Goal: Task Accomplishment & Management: Use online tool/utility

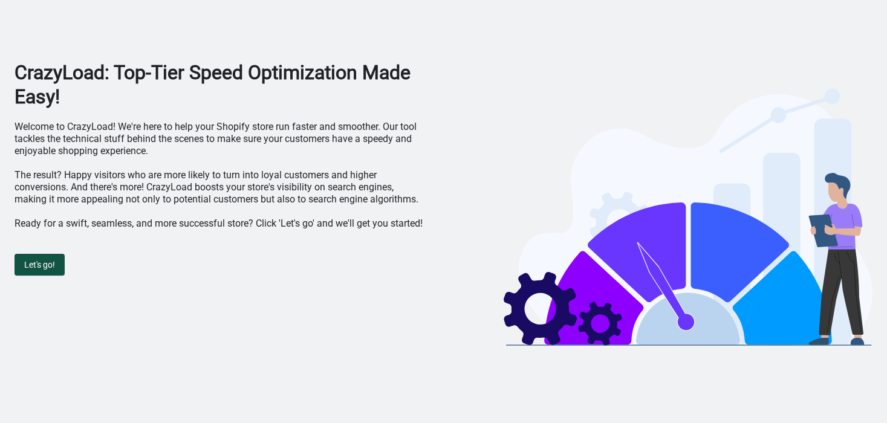
click at [40, 260] on span "Let's go!" at bounding box center [39, 265] width 31 height 10
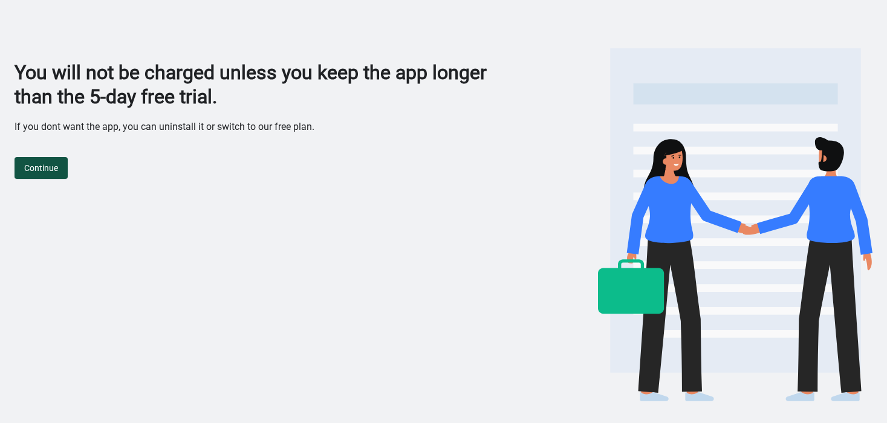
click at [45, 166] on span "Continue" at bounding box center [41, 168] width 34 height 10
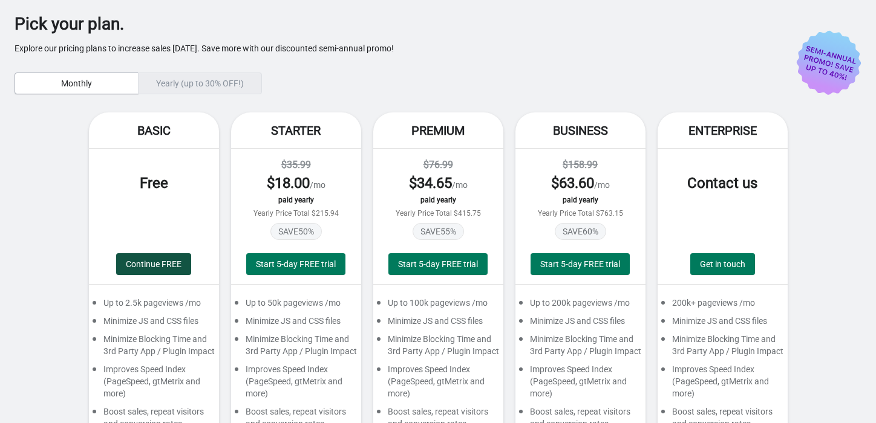
click at [149, 260] on span "Continue FREE" at bounding box center [154, 264] width 56 height 10
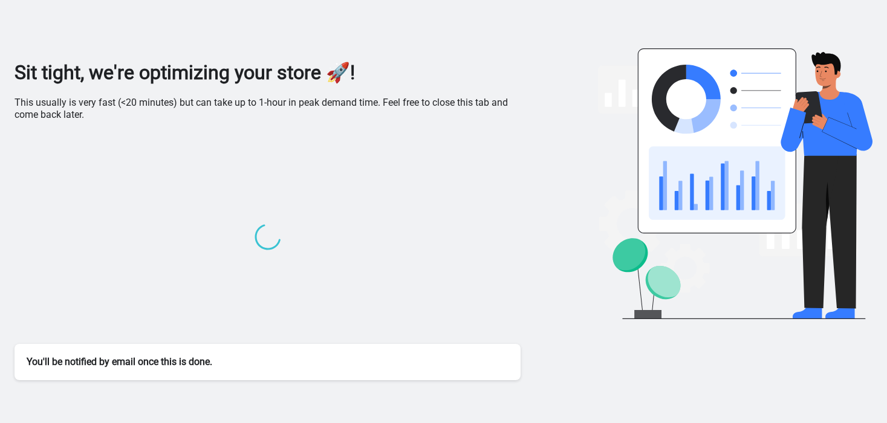
click at [287, 102] on p "This usually is very fast (<20 minutes) but can take up to 1-hour in peak deman…" at bounding box center [268, 109] width 506 height 24
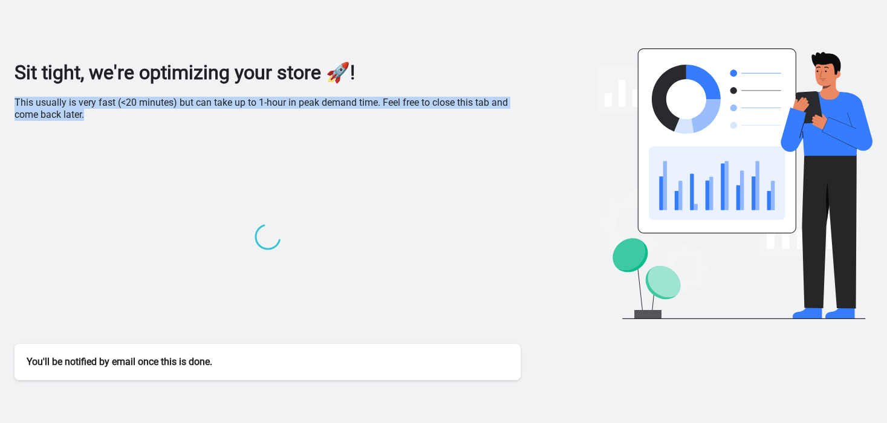
click at [287, 102] on p "This usually is very fast (<20 minutes) but can take up to 1-hour in peak deman…" at bounding box center [268, 109] width 506 height 24
click at [325, 100] on p "This usually is very fast (<20 minutes) but can take up to 1-hour in peak deman…" at bounding box center [268, 109] width 506 height 24
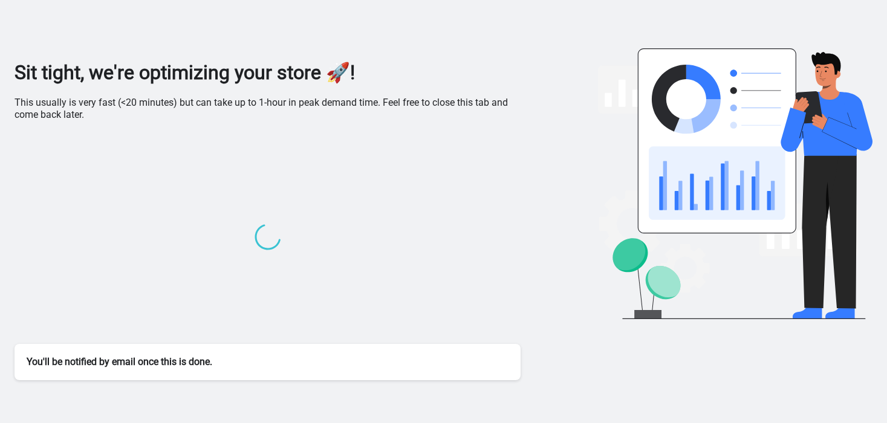
click at [38, 100] on p "This usually is very fast (<20 minutes) but can take up to 1-hour in peak deman…" at bounding box center [268, 109] width 506 height 24
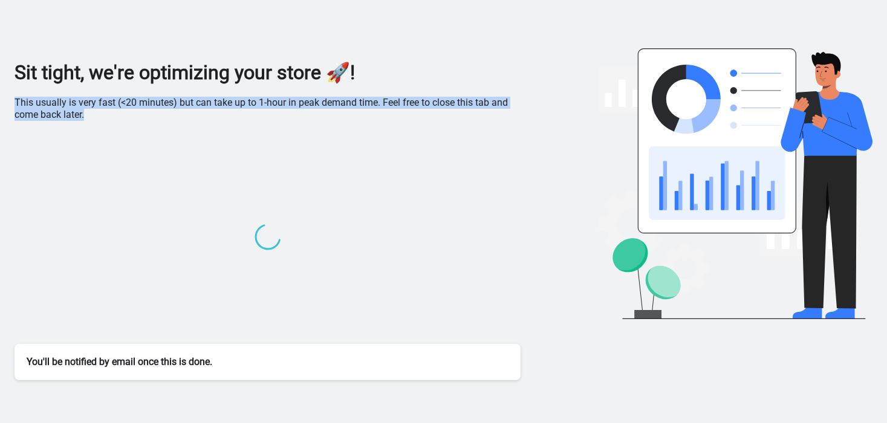
click at [38, 100] on p "This usually is very fast (<20 minutes) but can take up to 1-hour in peak deman…" at bounding box center [268, 109] width 506 height 24
click at [79, 105] on p "This usually is very fast (<20 minutes) but can take up to 1-hour in peak deman…" at bounding box center [268, 109] width 506 height 24
drag, startPoint x: 186, startPoint y: 109, endPoint x: 212, endPoint y: 109, distance: 26.6
click at [206, 109] on p "This usually is very fast (<20 minutes) but can take up to 1-hour in peak deman…" at bounding box center [268, 109] width 506 height 24
click at [223, 106] on p "This usually is very fast (<20 minutes) but can take up to 1-hour in peak deman…" at bounding box center [268, 109] width 506 height 24
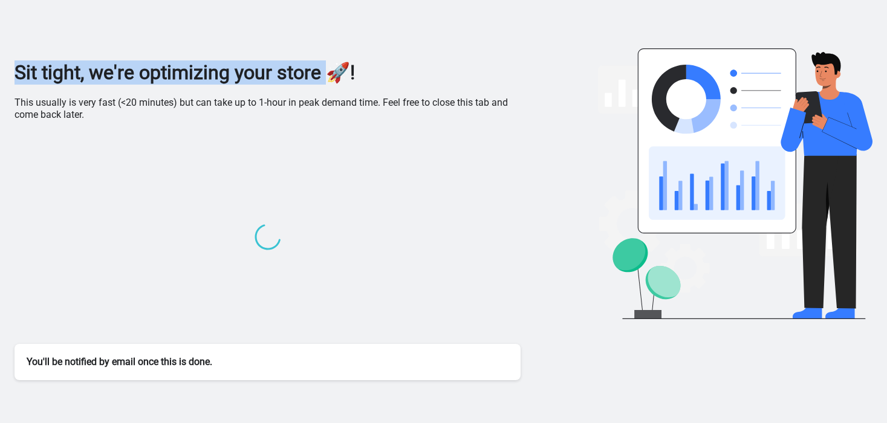
drag, startPoint x: 16, startPoint y: 67, endPoint x: 339, endPoint y: 82, distance: 322.6
click at [339, 82] on h1 "Sit tight, we're optimizing your store 🚀!" at bounding box center [268, 72] width 506 height 24
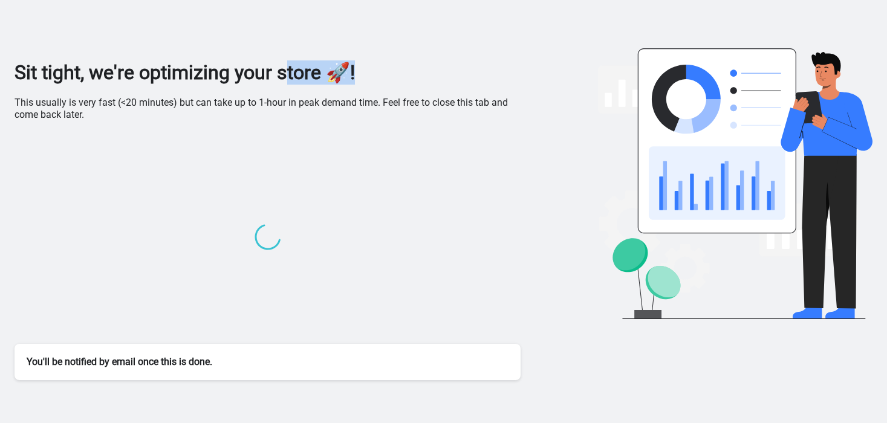
drag, startPoint x: 294, startPoint y: 71, endPoint x: 400, endPoint y: 73, distance: 105.8
click at [400, 73] on h1 "Sit tight, we're optimizing your store 🚀!" at bounding box center [268, 72] width 506 height 24
drag, startPoint x: 120, startPoint y: 199, endPoint x: 221, endPoint y: 245, distance: 111.5
click at [213, 242] on div at bounding box center [268, 238] width 506 height 211
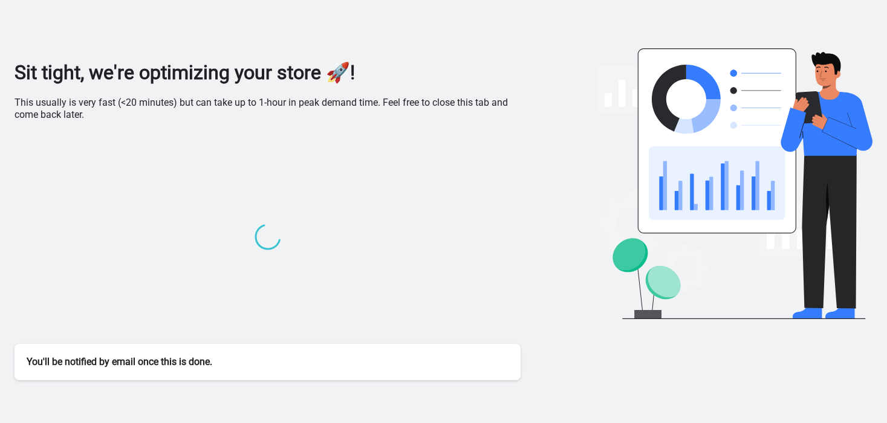
drag, startPoint x: 184, startPoint y: 256, endPoint x: 307, endPoint y: 245, distance: 122.6
click at [290, 246] on div at bounding box center [268, 238] width 506 height 211
drag, startPoint x: 137, startPoint y: 367, endPoint x: 213, endPoint y: 369, distance: 76.2
click at [192, 370] on div "You'll be notified by email once this is done." at bounding box center [268, 362] width 506 height 36
click at [213, 369] on div "You'll be notified by email once this is done." at bounding box center [268, 362] width 506 height 36
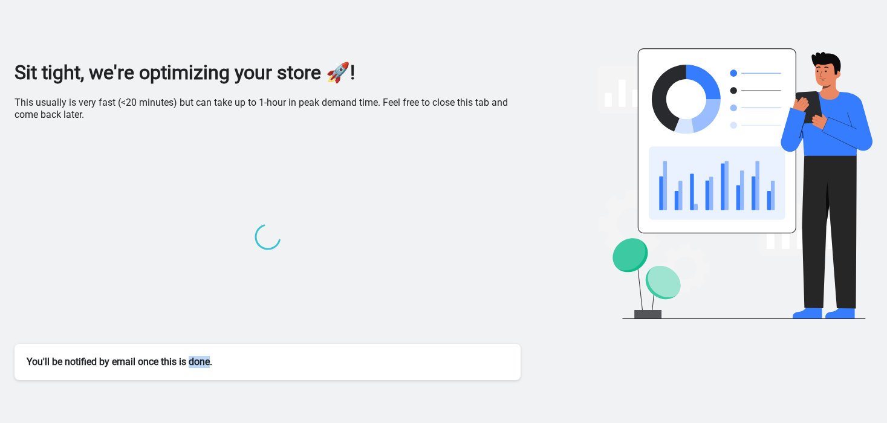
click at [213, 369] on div "You'll be notified by email once this is done." at bounding box center [268, 362] width 506 height 36
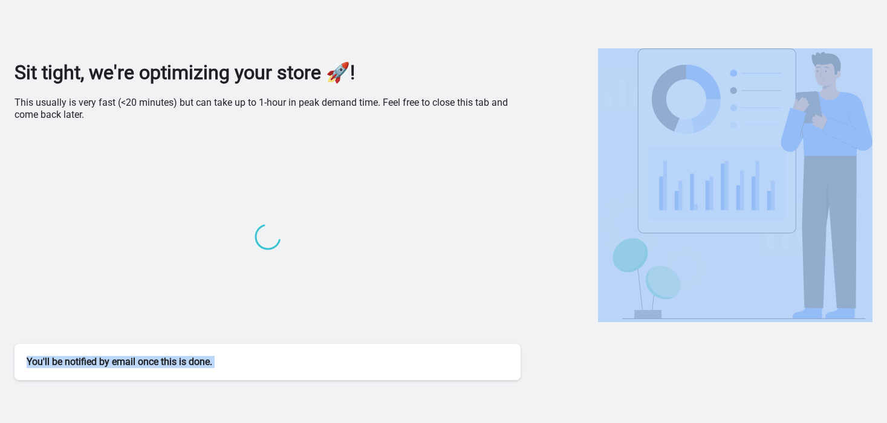
click at [213, 369] on div "You'll be notified by email once this is done." at bounding box center [268, 362] width 506 height 36
click at [224, 360] on div "You'll be notified by email once this is done." at bounding box center [268, 362] width 506 height 36
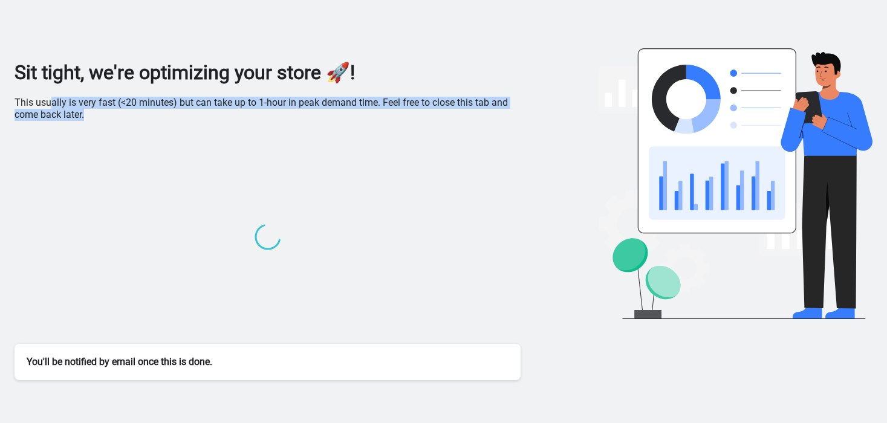
drag, startPoint x: 48, startPoint y: 103, endPoint x: 95, endPoint y: 119, distance: 49.1
click at [95, 119] on p "This usually is very fast (<20 minutes) but can take up to 1-hour in peak deman…" at bounding box center [268, 109] width 506 height 24
click at [96, 120] on p "This usually is very fast (<20 minutes) but can take up to 1-hour in peak deman…" at bounding box center [268, 109] width 506 height 24
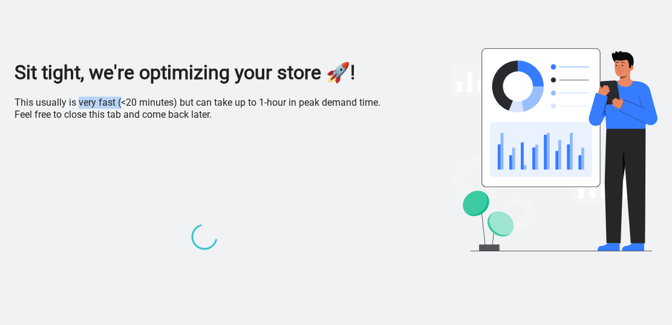
drag, startPoint x: 76, startPoint y: 108, endPoint x: 146, endPoint y: 108, distance: 70.7
click at [133, 108] on p "This usually is very fast (<20 minutes) but can take up to 1-hour in peak deman…" at bounding box center [204, 109] width 379 height 24
click at [155, 108] on p "This usually is very fast (<20 minutes) but can take up to 1-hour in peak deman…" at bounding box center [204, 109] width 379 height 24
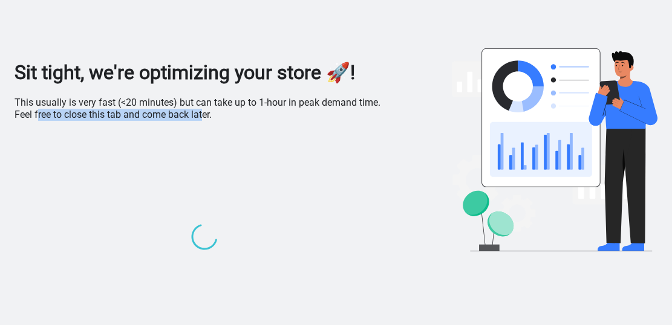
drag, startPoint x: 36, startPoint y: 110, endPoint x: 204, endPoint y: 120, distance: 167.8
click at [204, 120] on p "This usually is very fast (<20 minutes) but can take up to 1-hour in peak deman…" at bounding box center [204, 109] width 379 height 24
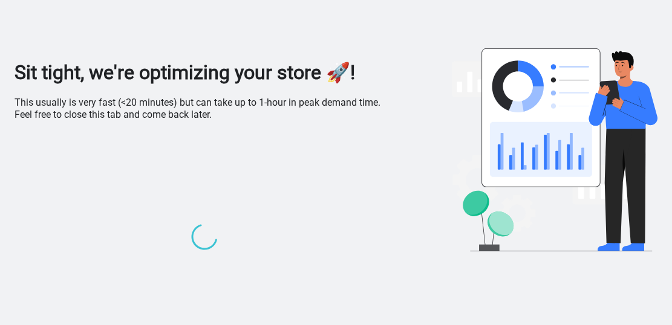
click at [141, 107] on p "This usually is very fast (<20 minutes) but can take up to 1-hour in peak deman…" at bounding box center [204, 109] width 379 height 24
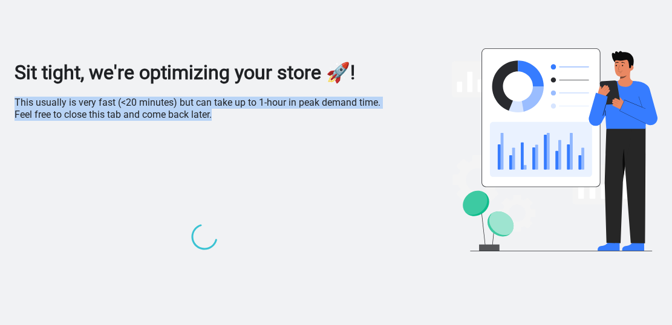
click at [141, 107] on p "This usually is very fast (<20 minutes) but can take up to 1-hour in peak deman…" at bounding box center [204, 109] width 379 height 24
click at [152, 119] on p "This usually is very fast (<20 minutes) but can take up to 1-hour in peak deman…" at bounding box center [204, 109] width 379 height 24
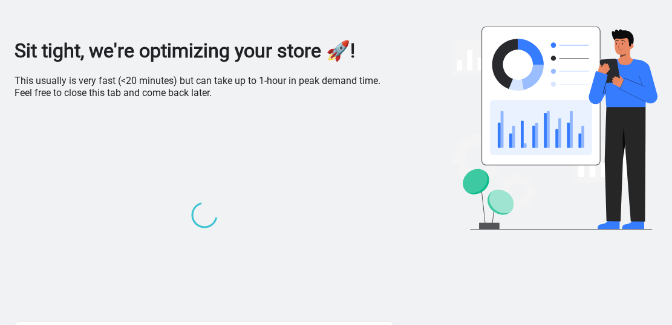
scroll to position [60, 0]
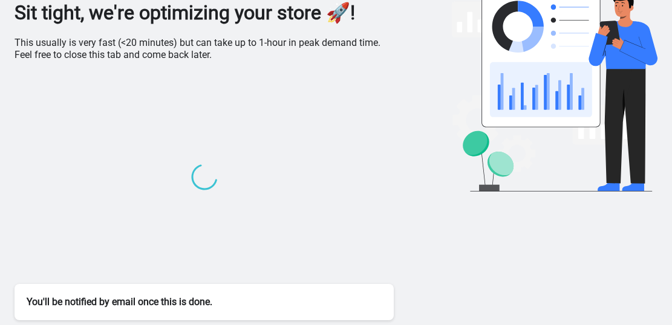
click at [189, 86] on div at bounding box center [204, 178] width 379 height 211
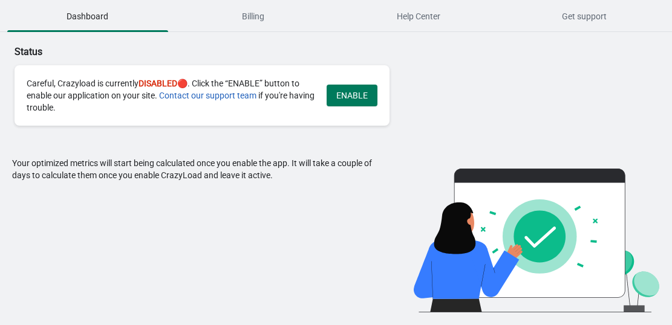
scroll to position [0, 0]
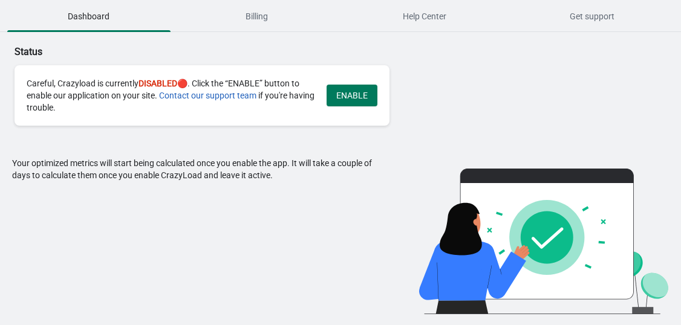
click at [105, 84] on div "Careful, Crazyload is currently DISABLED 🔴. Click the “ENABLE” button to enable…" at bounding box center [171, 95] width 288 height 36
click at [104, 84] on div "Careful, Crazyload is currently DISABLED 🔴. Click the “ENABLE” button to enable…" at bounding box center [171, 95] width 288 height 36
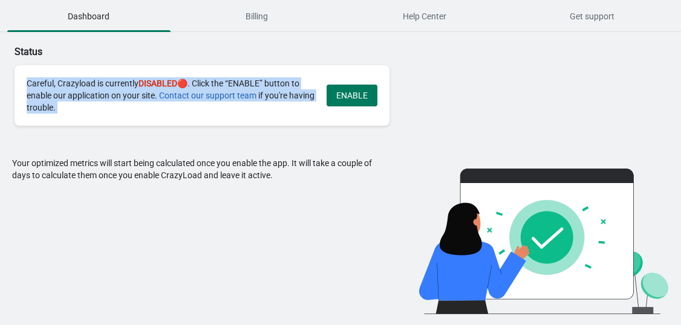
click at [103, 84] on div "Careful, Crazyload is currently DISABLED 🔴. Click the “ENABLE” button to enable…" at bounding box center [171, 95] width 288 height 36
click at [84, 79] on div "Careful, Crazyload is currently DISABLED 🔴. Click the “ENABLE” button to enable…" at bounding box center [171, 95] width 288 height 36
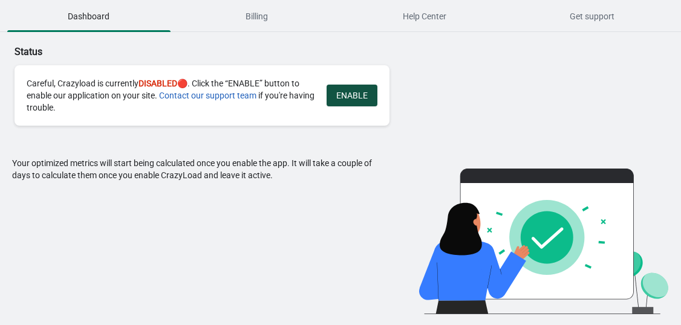
click at [368, 95] on button "ENABLE" at bounding box center [352, 96] width 51 height 22
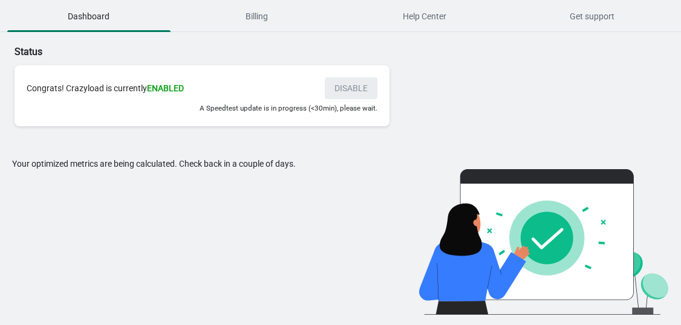
click at [128, 93] on div "Congrats! Crazyload is currently ENABLED" at bounding box center [170, 88] width 286 height 12
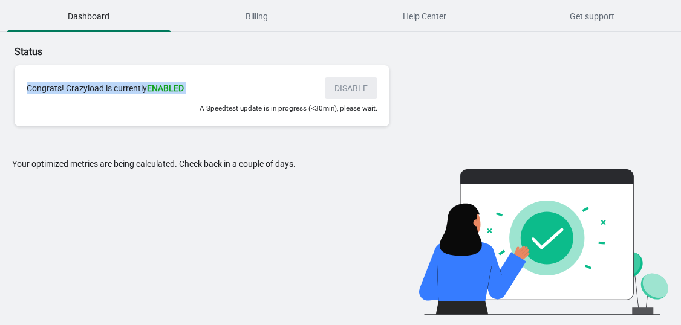
click at [128, 93] on div "Congrats! Crazyload is currently ENABLED" at bounding box center [170, 88] width 286 height 12
click at [143, 91] on div "Congrats! Crazyload is currently ENABLED" at bounding box center [170, 88] width 286 height 12
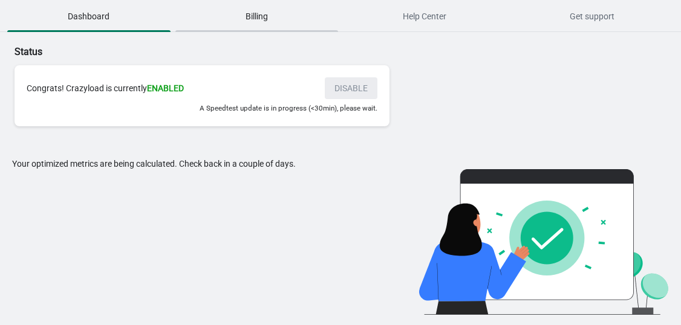
click at [244, 25] on span "Billing" at bounding box center [256, 16] width 163 height 22
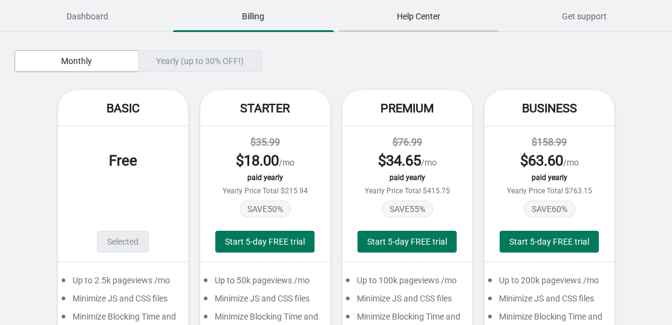
click at [411, 25] on span "Help Center" at bounding box center [419, 16] width 161 height 22
click at [555, 8] on span "Get support" at bounding box center [584, 16] width 161 height 22
click at [86, 8] on span "Dashboard" at bounding box center [87, 16] width 161 height 22
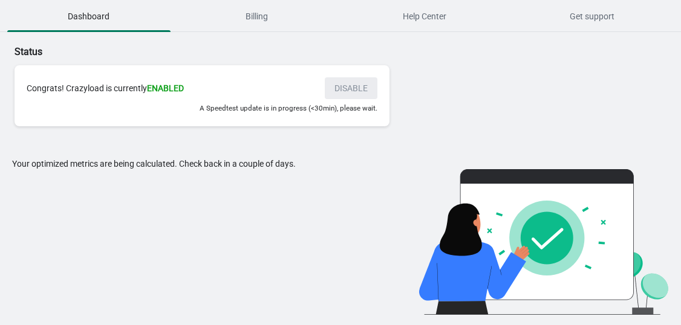
click at [136, 86] on div "Congrats! Crazyload is currently ENABLED" at bounding box center [170, 88] width 286 height 12
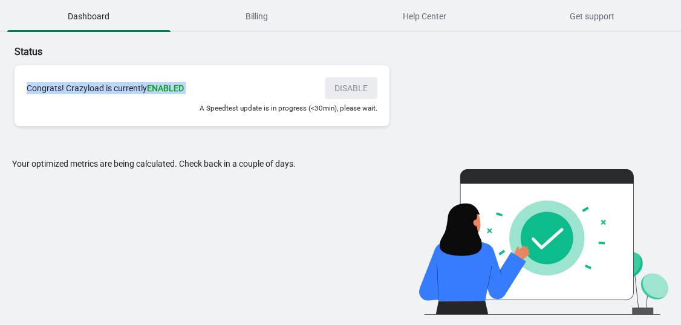
click at [136, 86] on div "Congrats! Crazyload is currently ENABLED" at bounding box center [170, 88] width 286 height 12
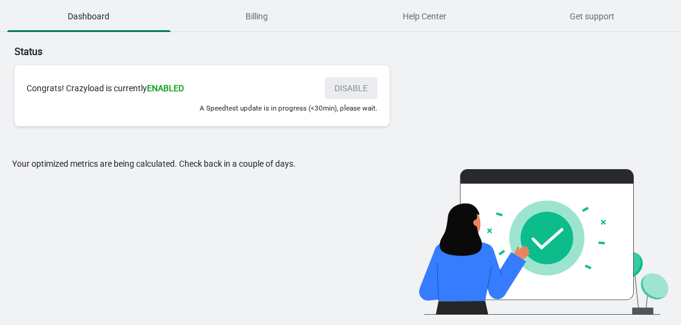
click at [313, 120] on div "Congrats! Crazyload is currently ENABLED DISABLE A Speedtest update is in progr…" at bounding box center [202, 95] width 375 height 61
click at [255, 109] on small "A Speedtest update is in progress (<30min), please wait." at bounding box center [289, 108] width 178 height 8
click at [223, 114] on div "Congrats! Crazyload is currently ENABLED DISABLE A Speedtest update is in progr…" at bounding box center [202, 95] width 375 height 61
drag, startPoint x: 283, startPoint y: 106, endPoint x: 322, endPoint y: 108, distance: 38.8
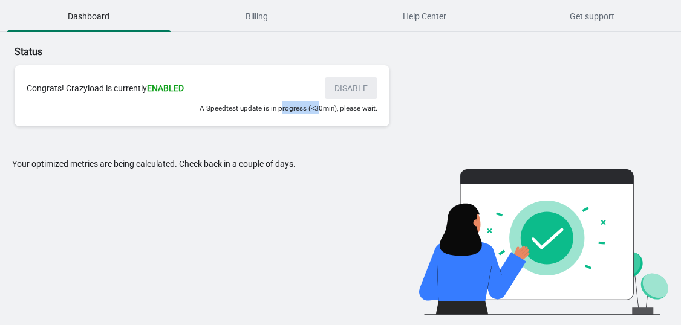
click at [320, 108] on small "A Speedtest update is in progress (<30min), please wait." at bounding box center [289, 108] width 178 height 8
click at [334, 108] on small "A Speedtest update is in progress (<30min), please wait." at bounding box center [289, 108] width 178 height 8
drag, startPoint x: 45, startPoint y: 169, endPoint x: 166, endPoint y: 166, distance: 121.0
click at [166, 166] on div "Your optimized metrics are being calculated. Check back in a couple of days." at bounding box center [199, 236] width 374 height 157
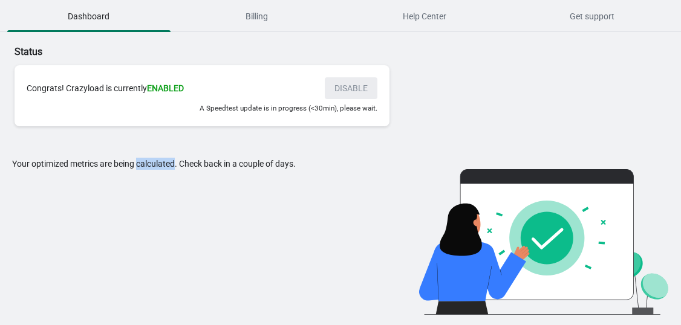
click at [166, 166] on div "Your optimized metrics are being calculated. Check back in a couple of days." at bounding box center [199, 236] width 374 height 157
click at [167, 166] on div "Your optimized metrics are being calculated. Check back in a couple of days." at bounding box center [199, 236] width 374 height 157
click at [93, 171] on div "Your optimized metrics are being calculated. Check back in a couple of days." at bounding box center [199, 236] width 374 height 157
click at [75, 237] on div "Your optimized metrics are being calculated. Check back in a couple of days." at bounding box center [199, 236] width 374 height 157
click at [482, 100] on div "Status Congrats! Crazyload is currently ENABLED DISABLE A Speedtest update is i…" at bounding box center [246, 87] width 492 height 111
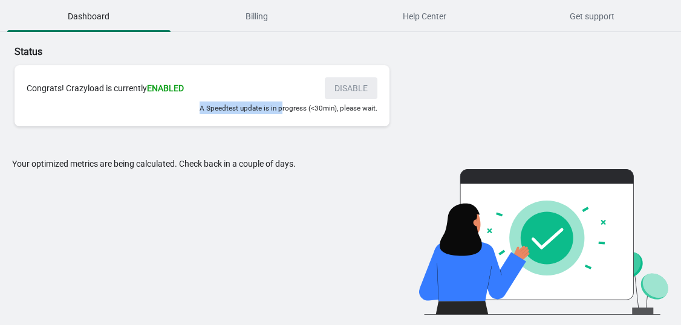
drag, startPoint x: 200, startPoint y: 107, endPoint x: 313, endPoint y: 121, distance: 113.9
click at [295, 121] on div "Congrats! Crazyload is currently ENABLED DISABLE A Speedtest update is in progr…" at bounding box center [202, 95] width 375 height 61
click at [313, 113] on div "A Speedtest update is in progress (<30min), please wait." at bounding box center [202, 108] width 351 height 13
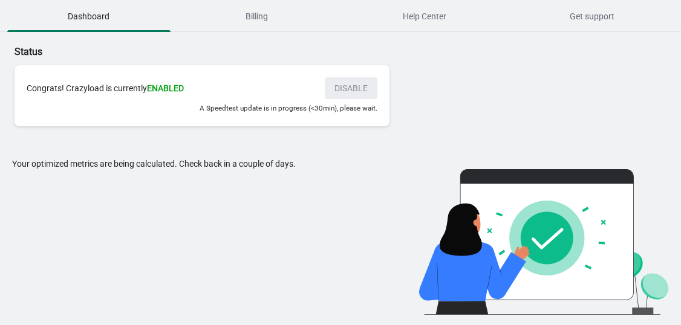
click at [215, 166] on div "Your optimized metrics are being calculated. Check back in a couple of days." at bounding box center [199, 236] width 374 height 157
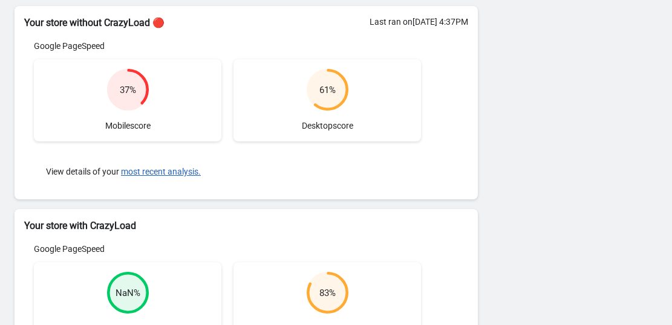
scroll to position [60, 0]
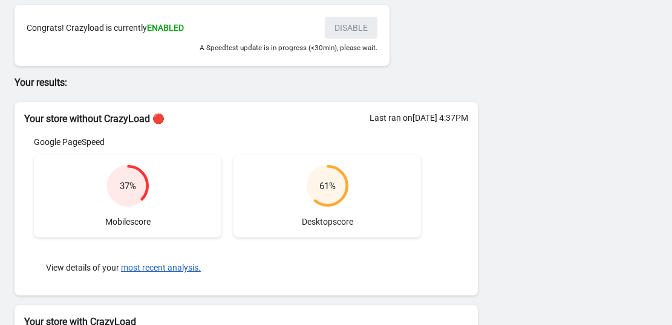
click at [77, 117] on h2 "Your store without CrazyLoad 🔴" at bounding box center [246, 119] width 444 height 15
click at [76, 117] on h2 "Your store without CrazyLoad 🔴" at bounding box center [246, 119] width 444 height 15
click at [119, 128] on div "Last ran on 30/09/2025 at 4:37PM Google PageSpeed 37 % Mobile score 61 % Deskto…" at bounding box center [246, 210] width 463 height 169
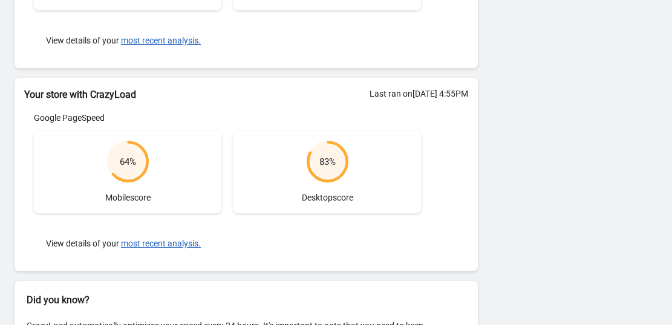
scroll to position [41, 0]
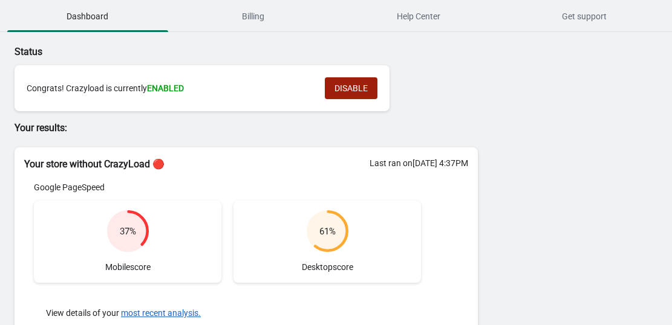
click at [350, 85] on span "DISABLE" at bounding box center [350, 88] width 33 height 10
